Goal: Find specific page/section: Find specific page/section

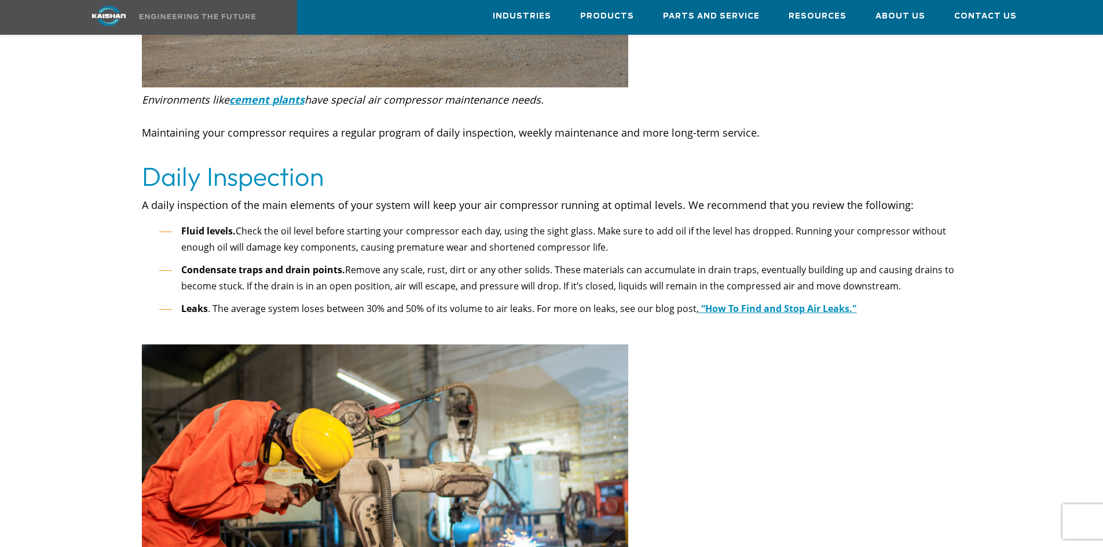
scroll to position [1389, 0]
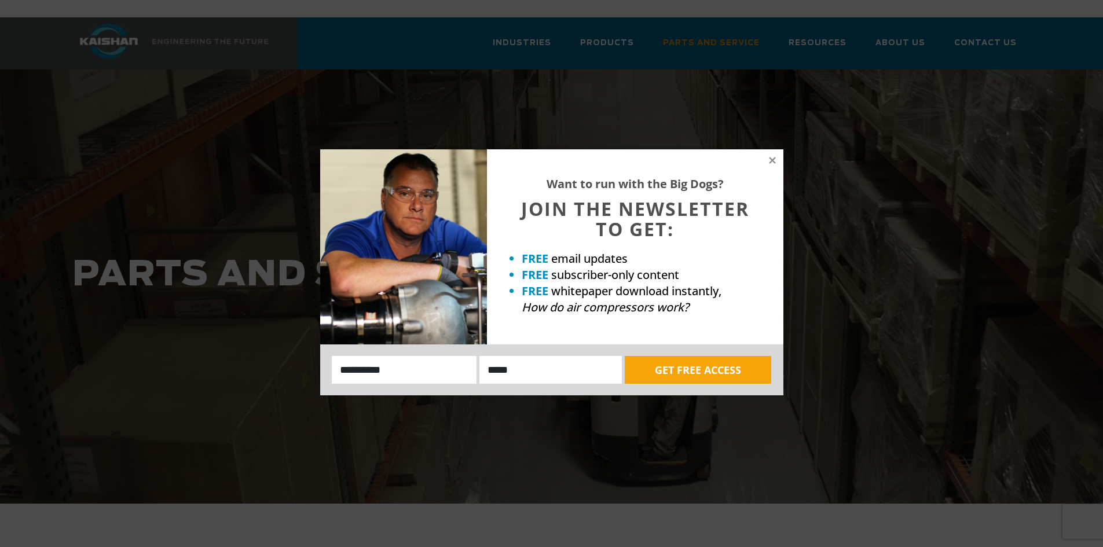
click at [780, 161] on div "Want to run with the Big Dogs? JOIN THE NEWSLETTER TO GET: FREE email updates F…" at bounding box center [635, 246] width 296 height 195
click at [777, 161] on icon at bounding box center [772, 160] width 10 height 10
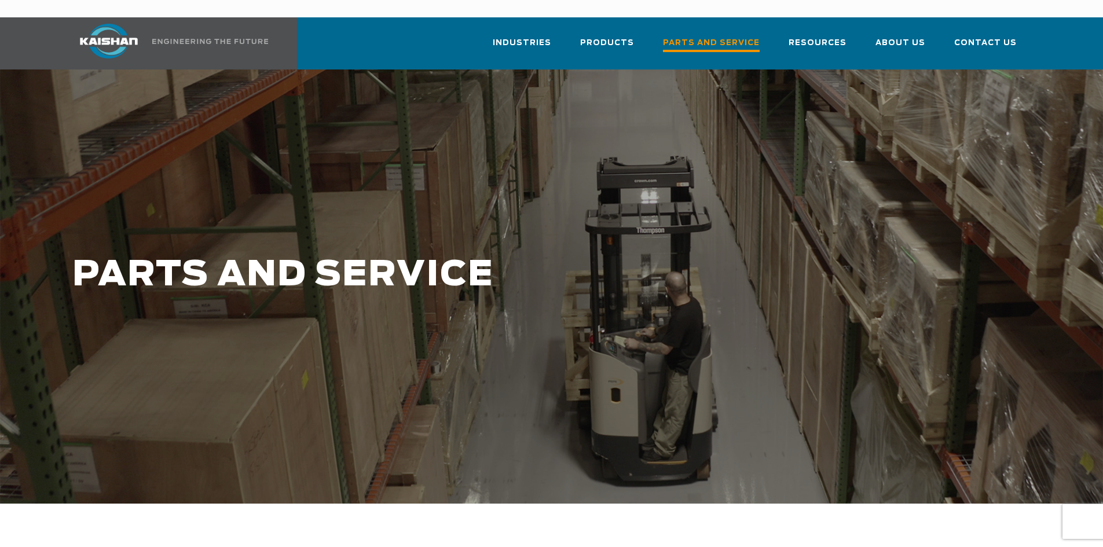
click at [715, 36] on span "Parts and Service" at bounding box center [711, 44] width 97 height 16
click at [696, 36] on span "Parts and Service" at bounding box center [711, 44] width 97 height 16
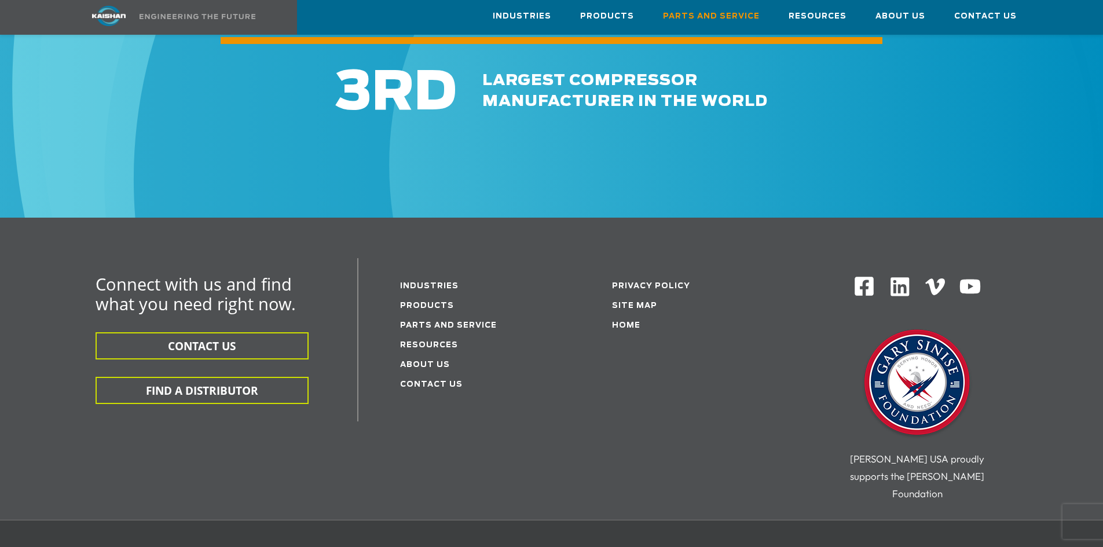
scroll to position [1553, 0]
